Goal: Task Accomplishment & Management: Manage account settings

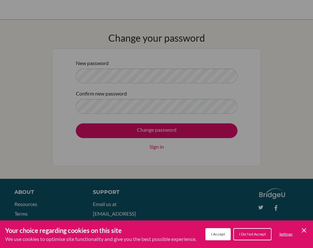
click at [214, 234] on span "I Accept" at bounding box center [218, 234] width 14 height 5
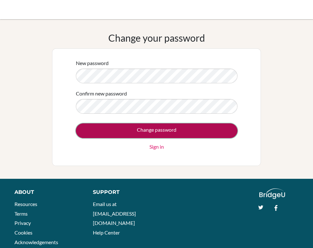
click at [181, 130] on input "Change password" at bounding box center [156, 131] width 161 height 15
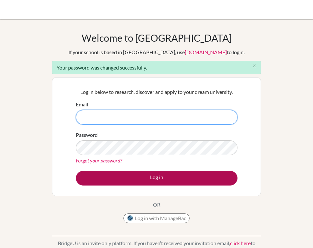
type input "[EMAIL_ADDRESS][DOMAIN_NAME]"
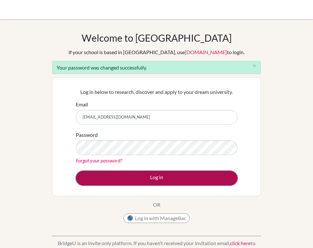
click at [171, 177] on button "Log in" at bounding box center [156, 178] width 161 height 15
